Goal: Check status: Check status

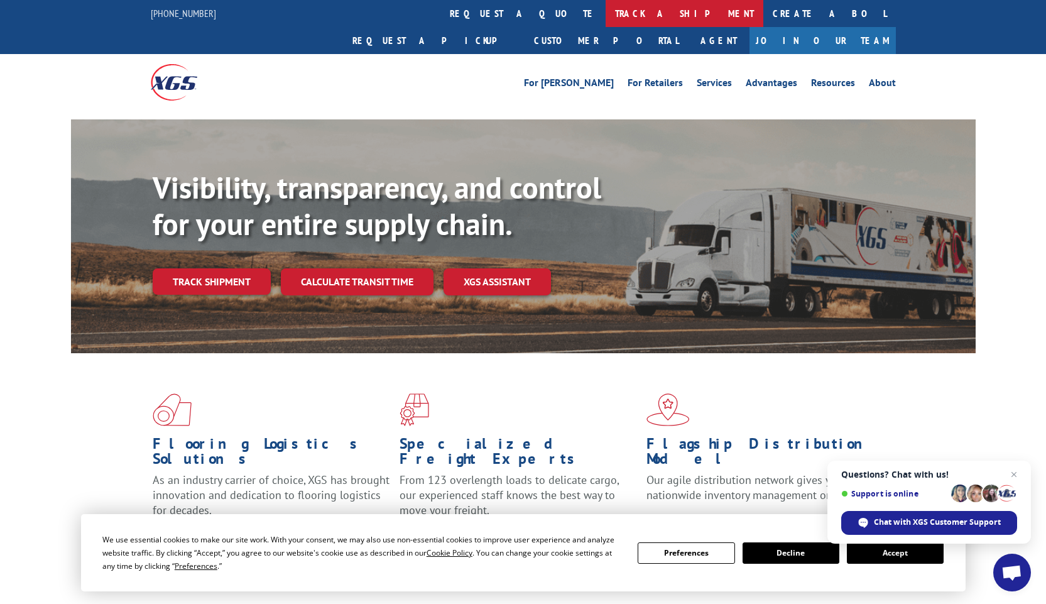
click at [606, 16] on link "track a shipment" at bounding box center [685, 13] width 158 height 27
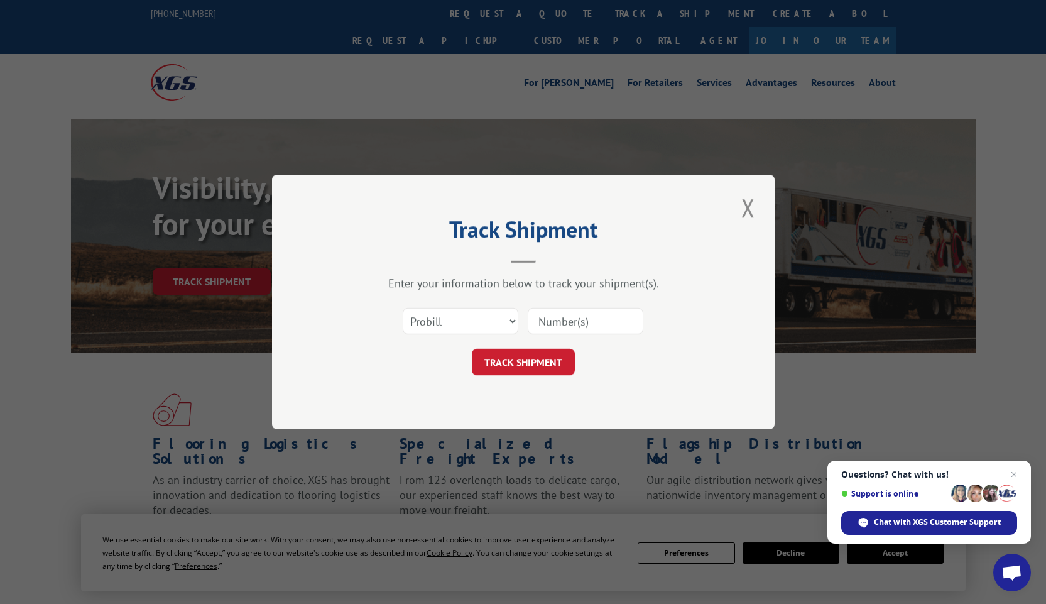
click at [559, 321] on input at bounding box center [586, 321] width 116 height 26
type input "17386316"
click at [542, 366] on button "TRACK SHIPMENT" at bounding box center [523, 362] width 103 height 26
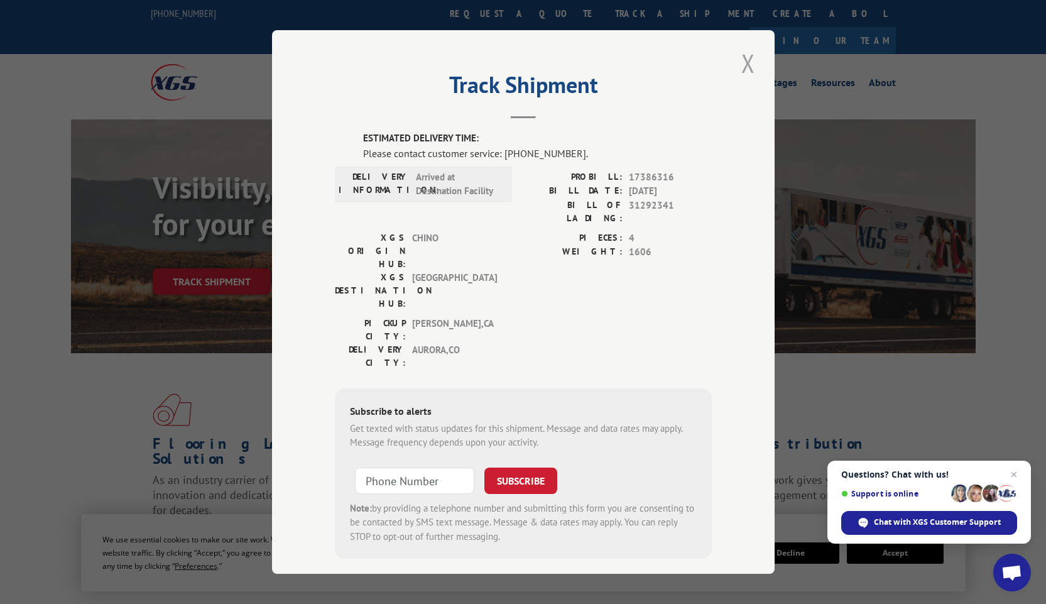
click at [751, 57] on button "Close modal" at bounding box center [748, 63] width 21 height 35
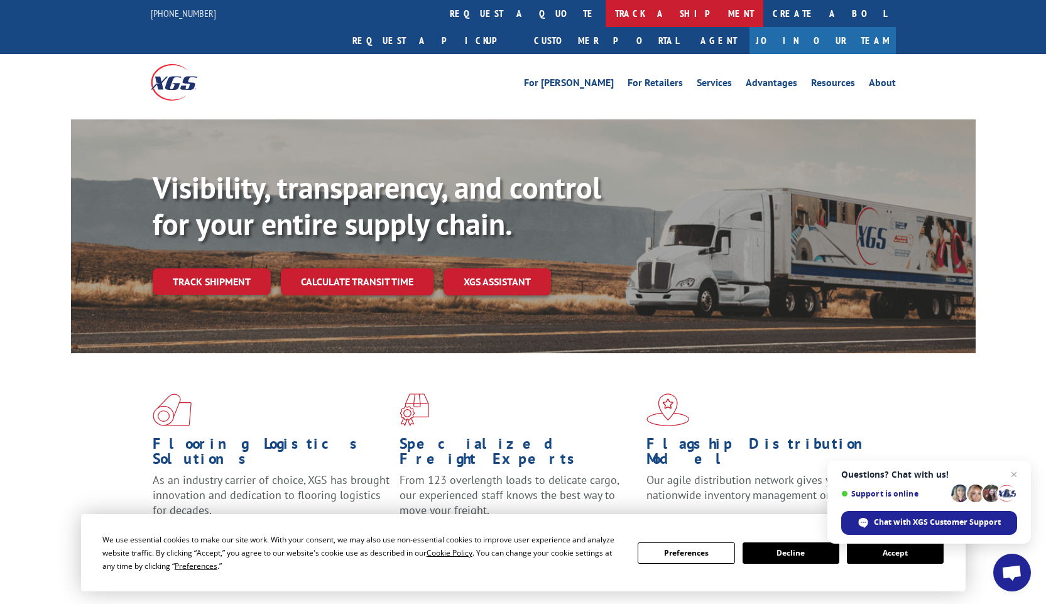
click at [606, 9] on link "track a shipment" at bounding box center [685, 13] width 158 height 27
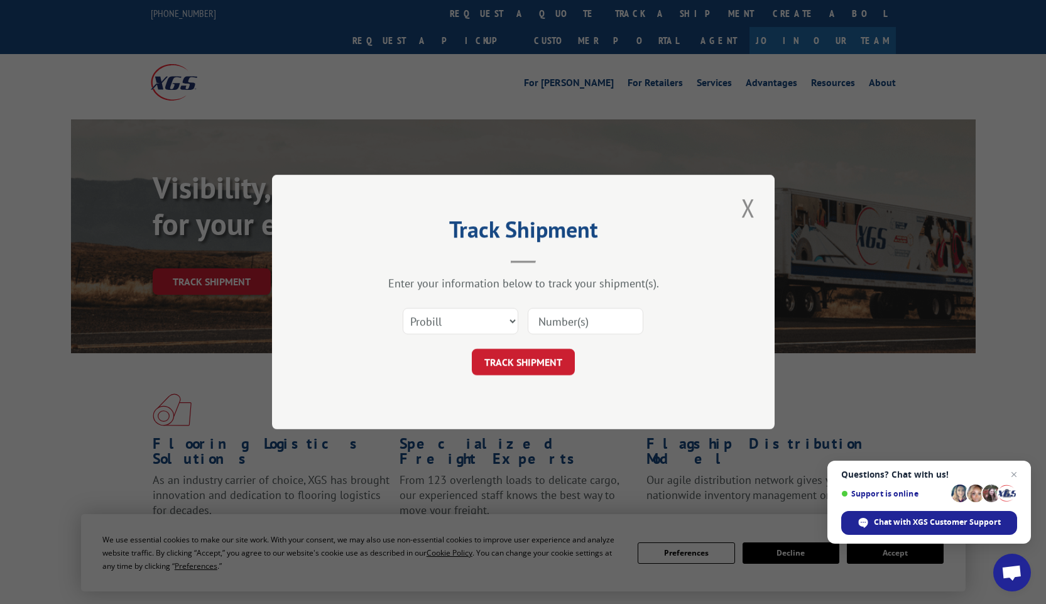
click at [568, 322] on input at bounding box center [586, 321] width 116 height 26
type input "16955991"
click at [559, 363] on button "TRACK SHIPMENT" at bounding box center [523, 362] width 103 height 26
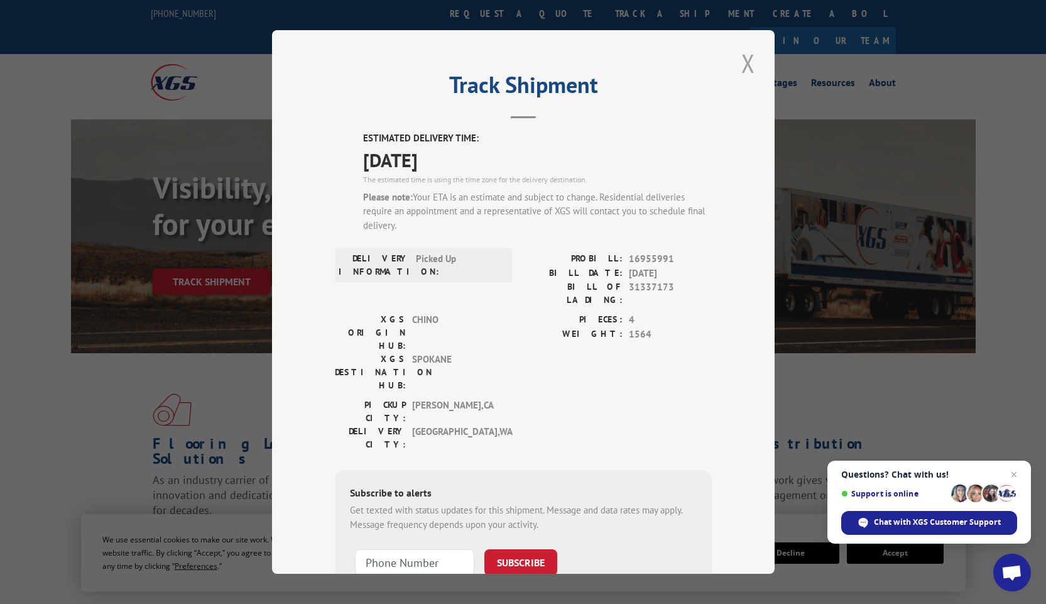
click at [742, 62] on button "Close modal" at bounding box center [748, 63] width 21 height 35
